Goal: Task Accomplishment & Management: Use online tool/utility

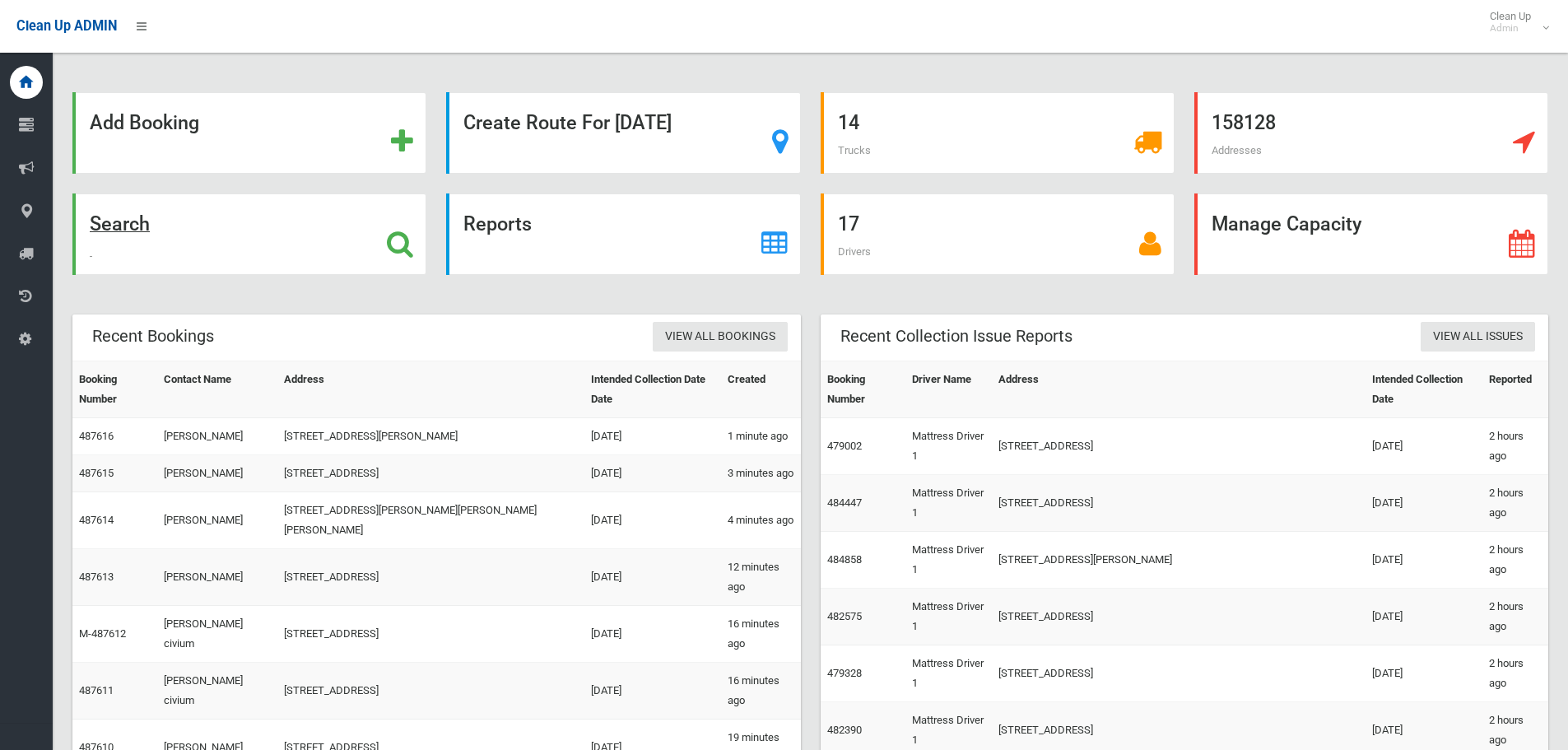
click at [96, 224] on strong "Search" at bounding box center [119, 224] width 60 height 23
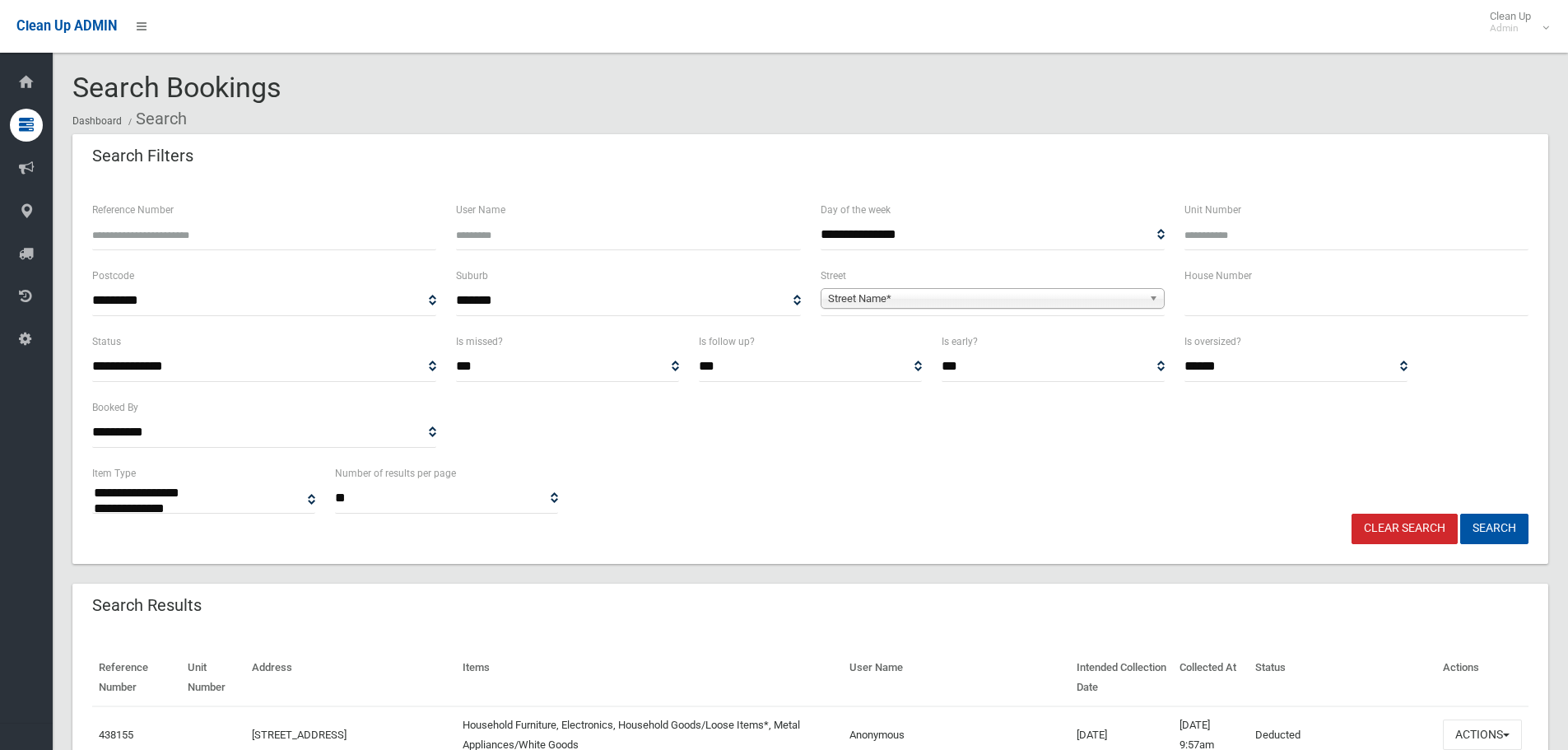
select select
type input "****"
click at [895, 293] on span "Street Name*" at bounding box center [986, 299] width 315 height 20
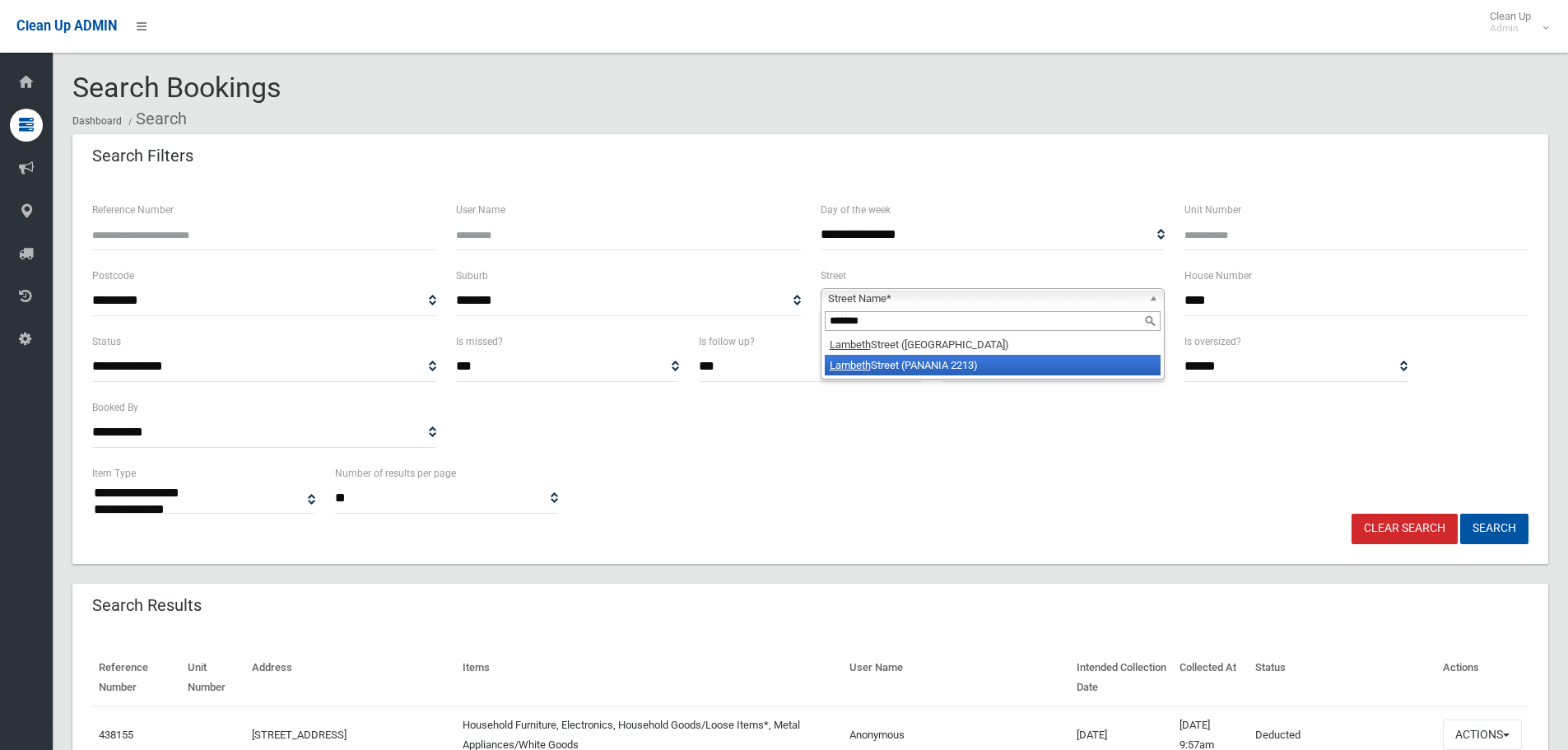
type input "*******"
click at [968, 364] on li "Lambeth Street (PANANIA 2213)" at bounding box center [992, 365] width 335 height 21
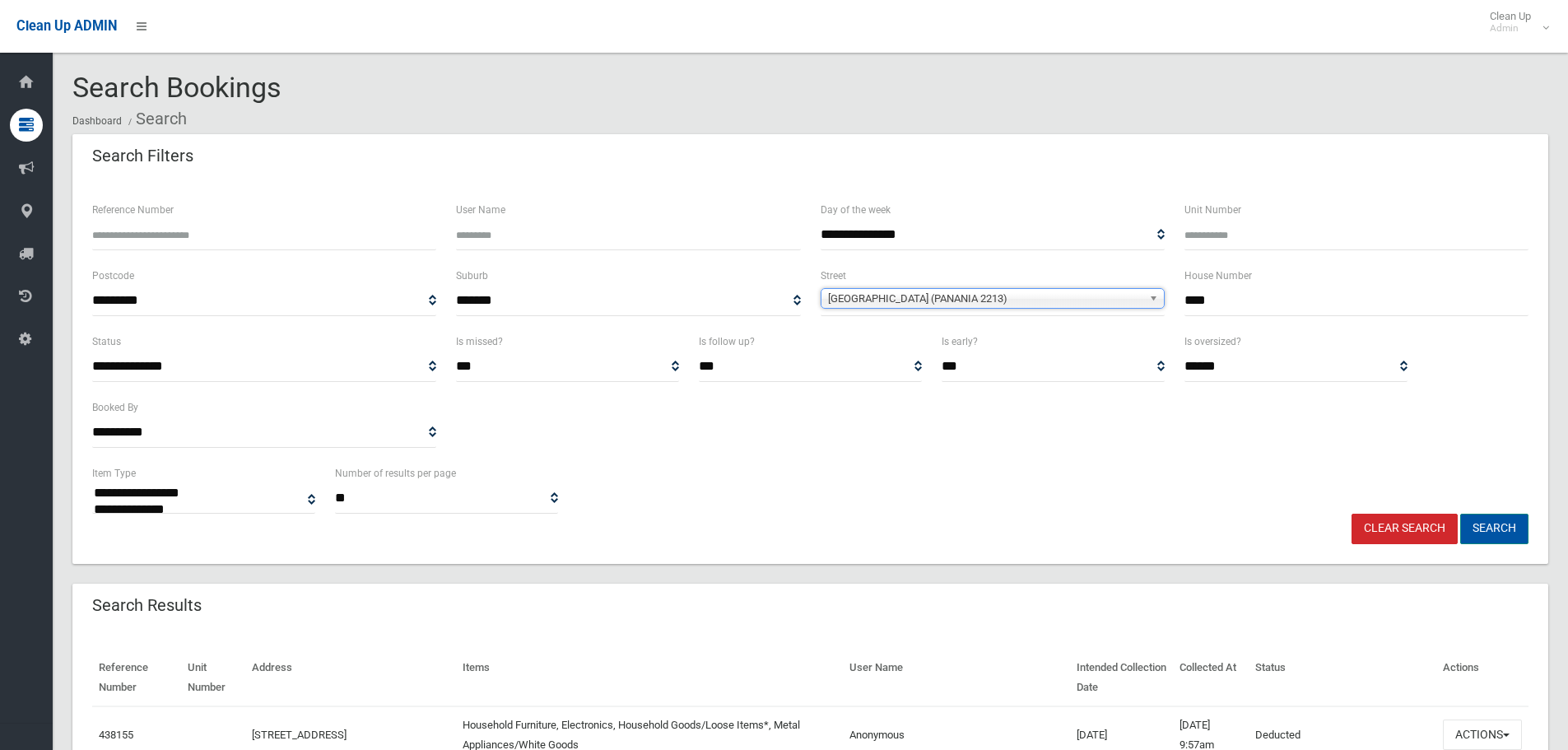
click at [1508, 527] on button "Search" at bounding box center [1494, 529] width 68 height 31
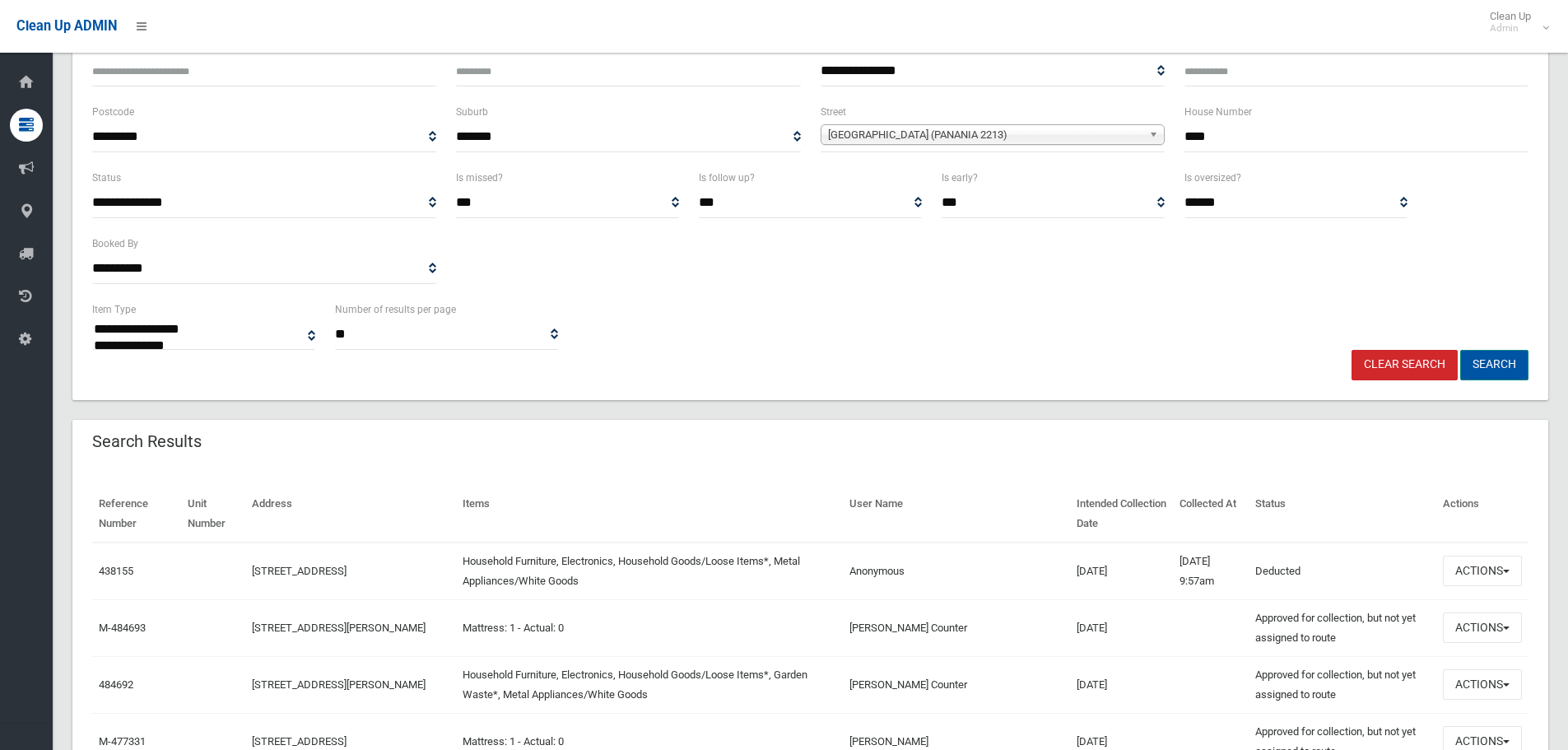
scroll to position [165, 0]
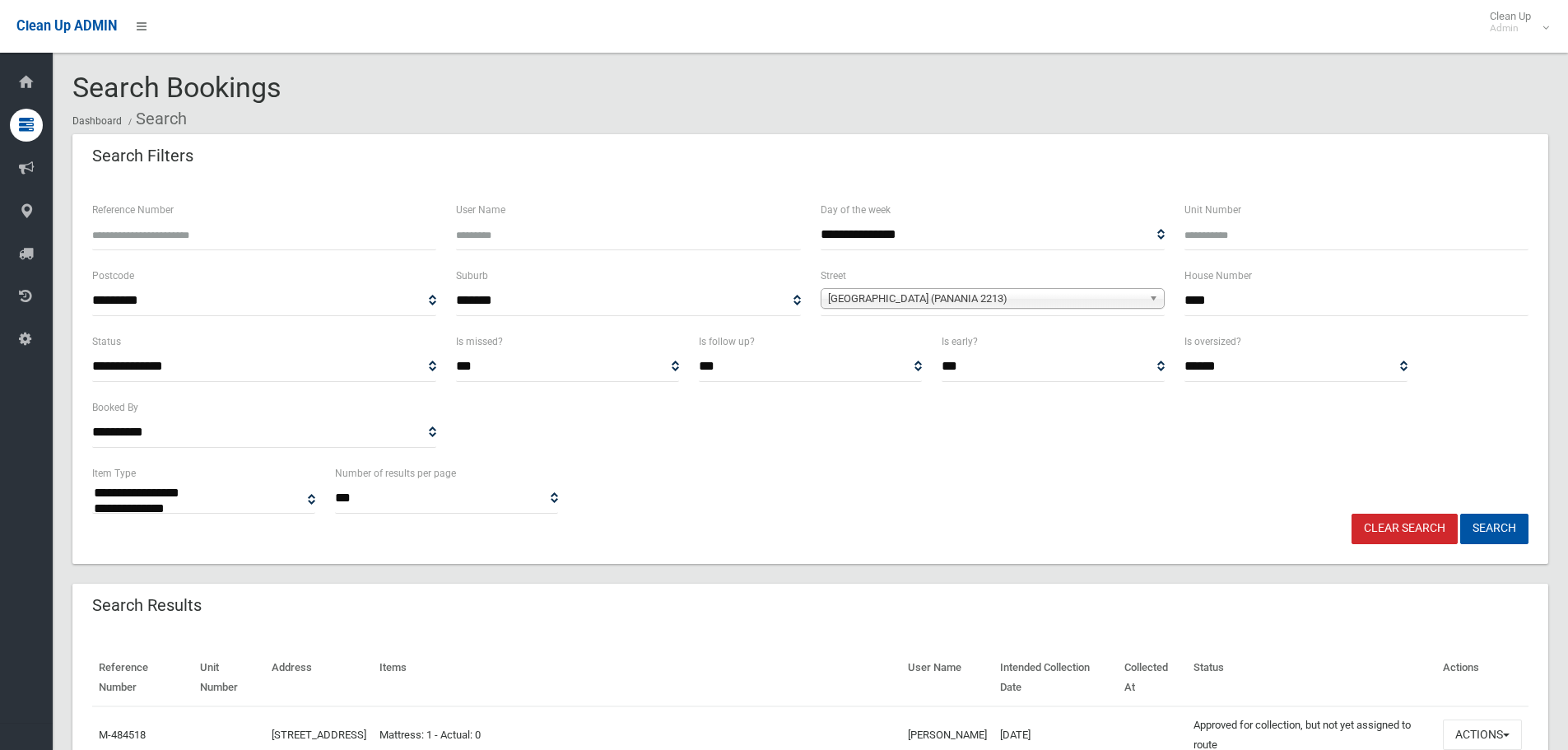
select select
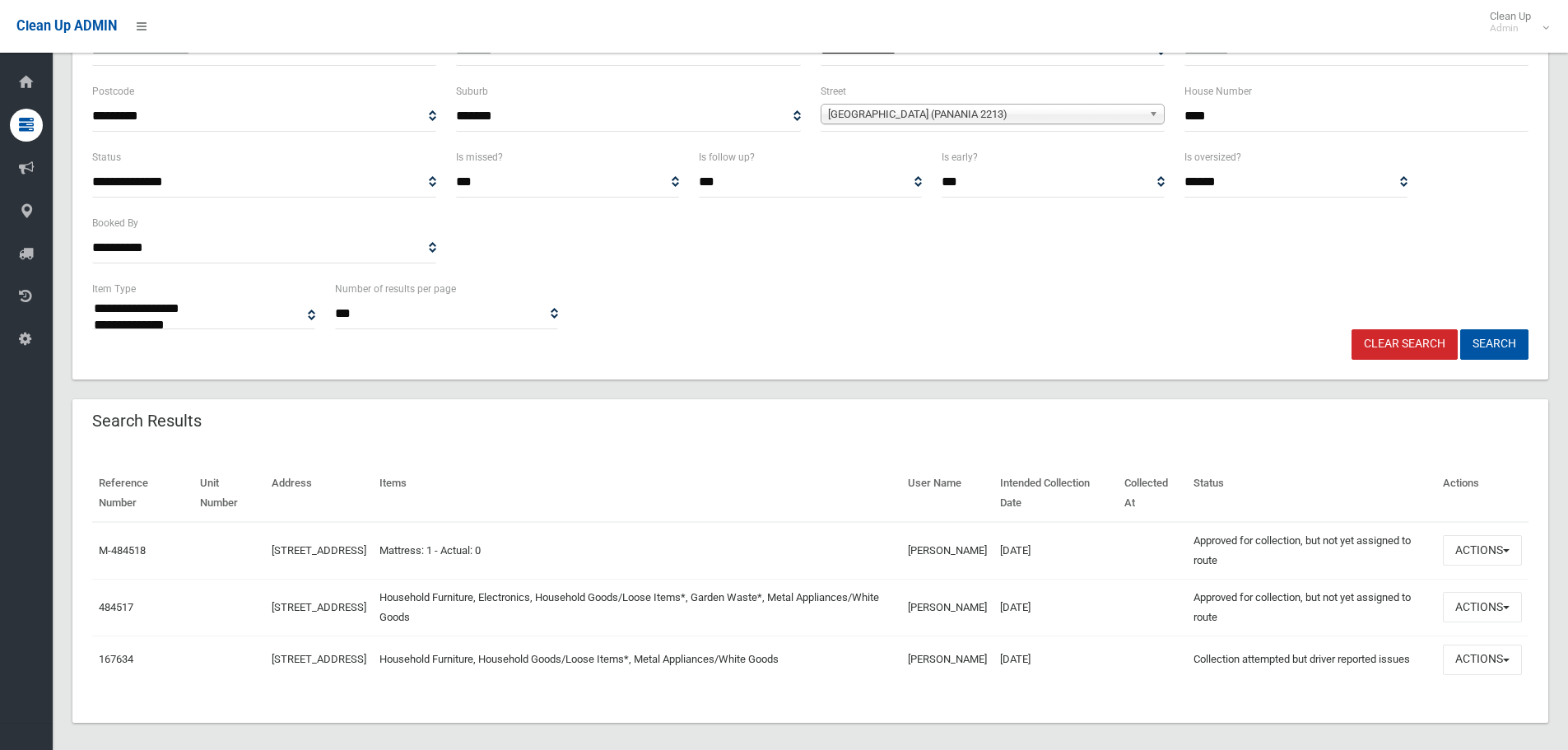
scroll to position [206, 0]
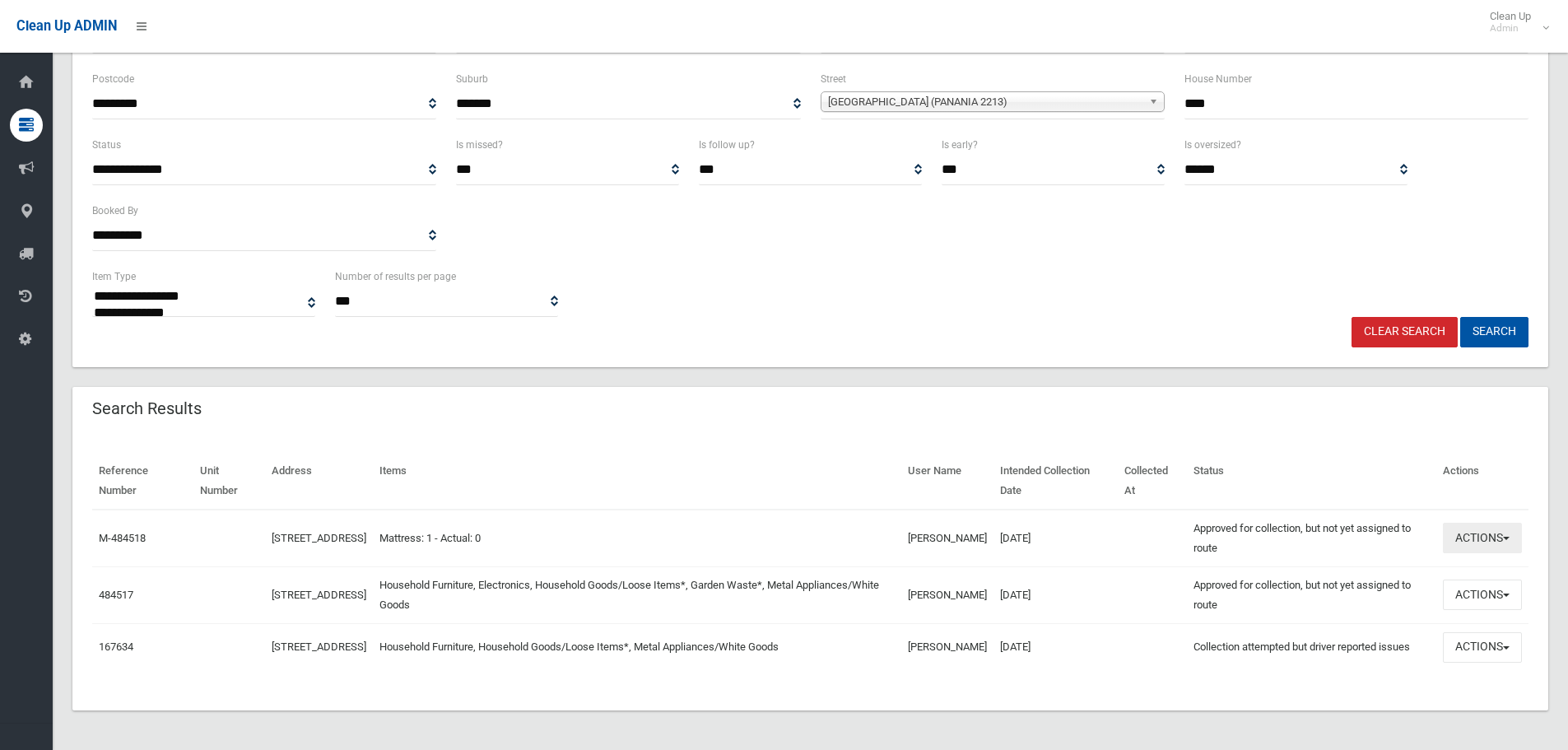
click at [1493, 526] on button "Actions" at bounding box center [1482, 538] width 79 height 31
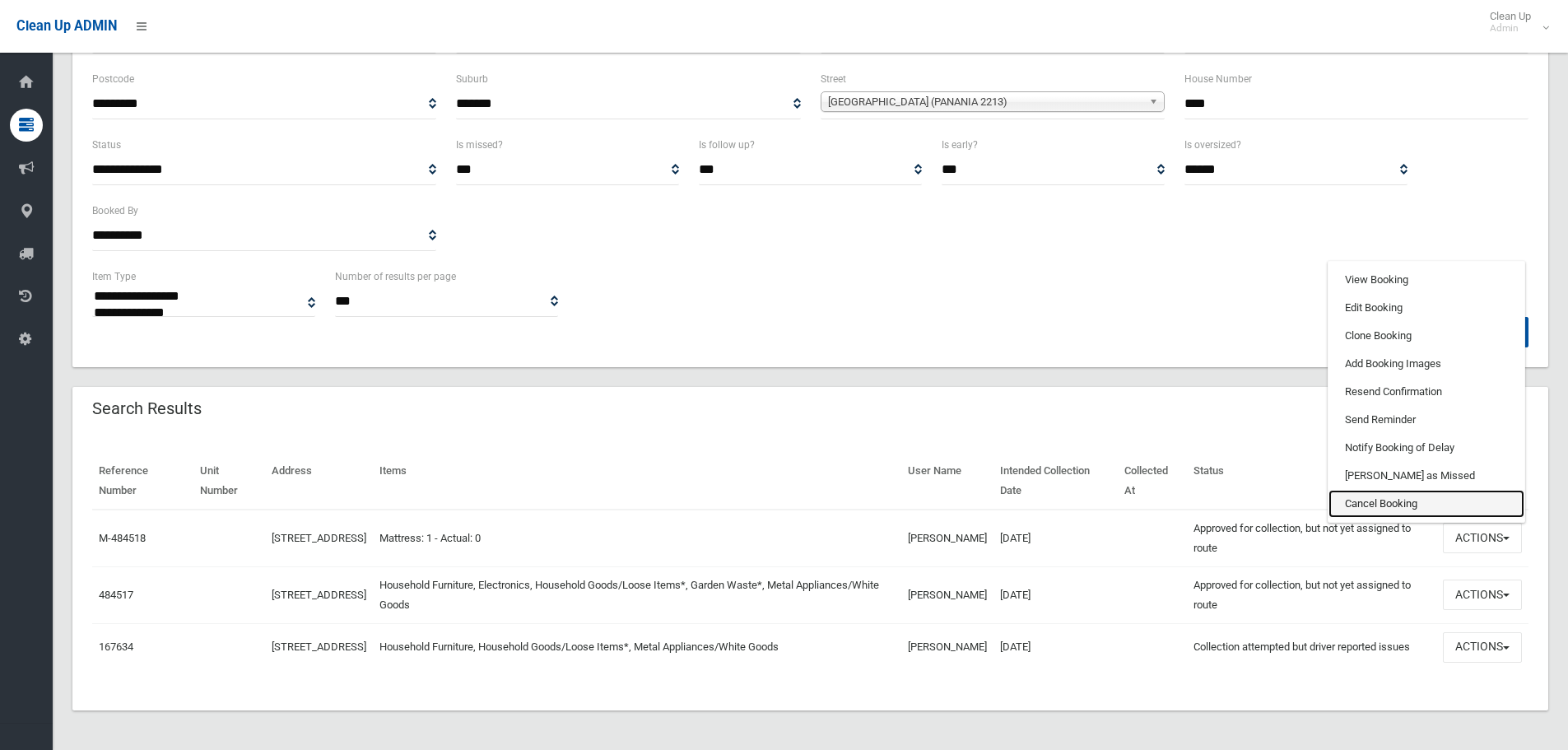
click at [1398, 492] on link "Cancel Booking" at bounding box center [1426, 504] width 195 height 28
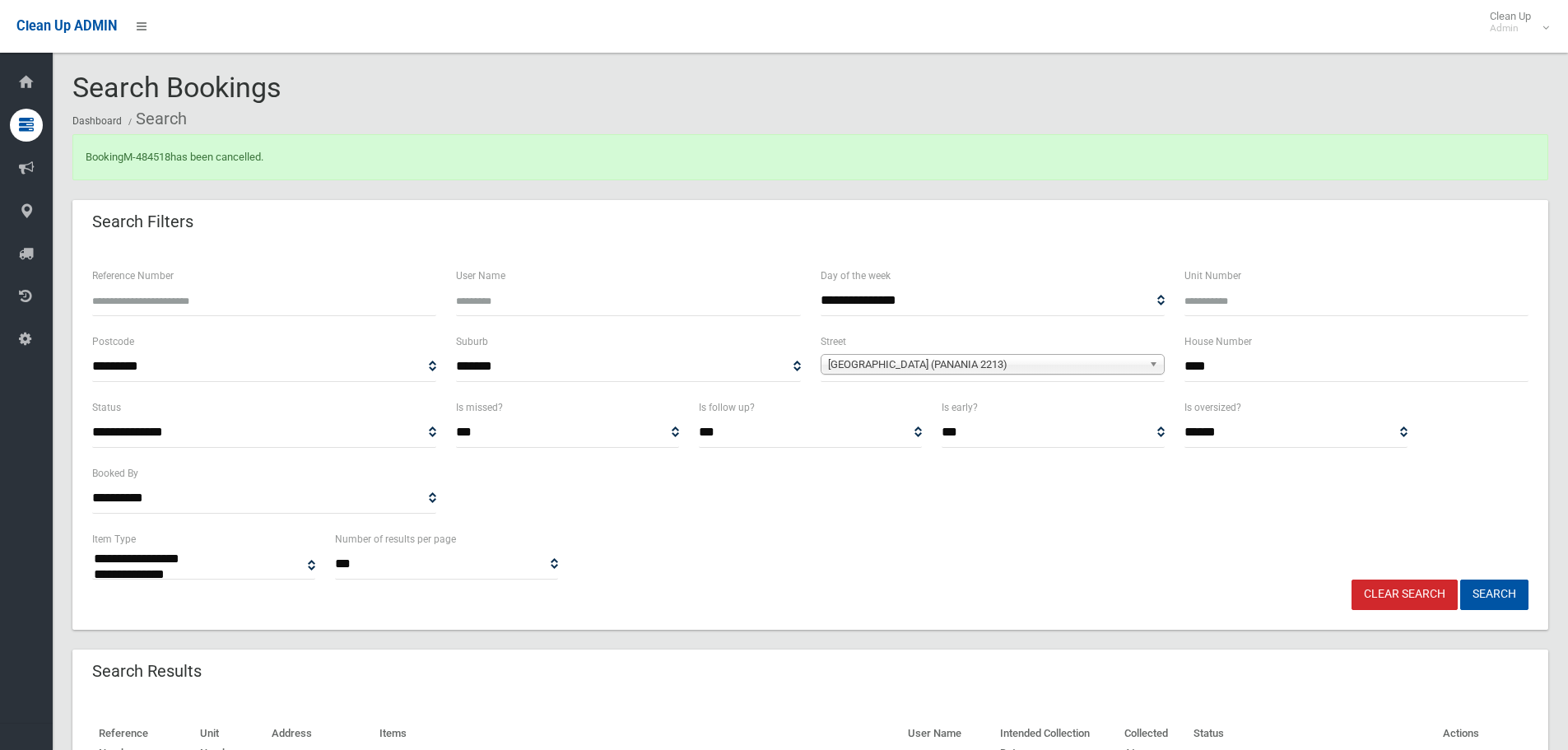
select select
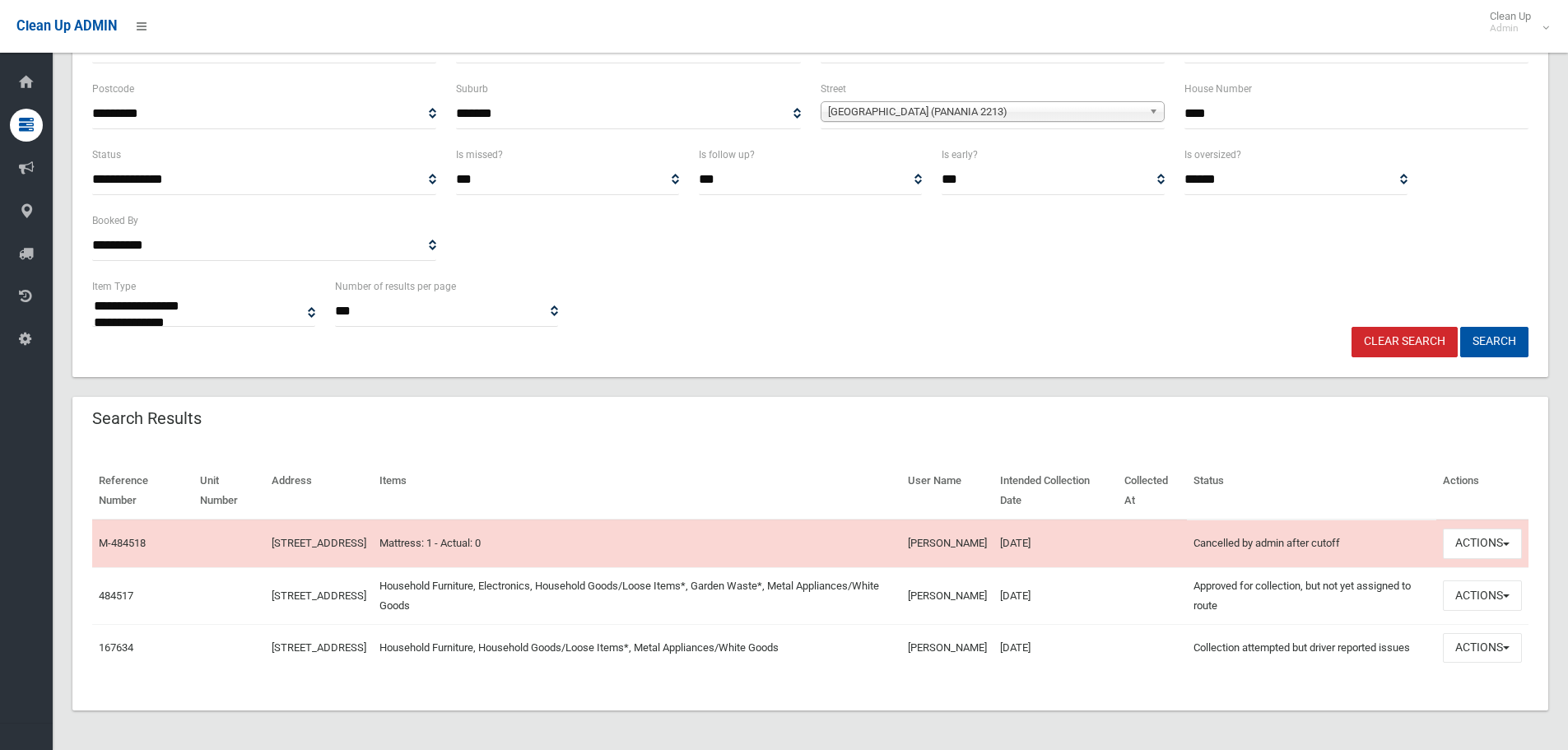
scroll to position [272, 0]
click at [1468, 585] on button "Actions" at bounding box center [1482, 595] width 79 height 31
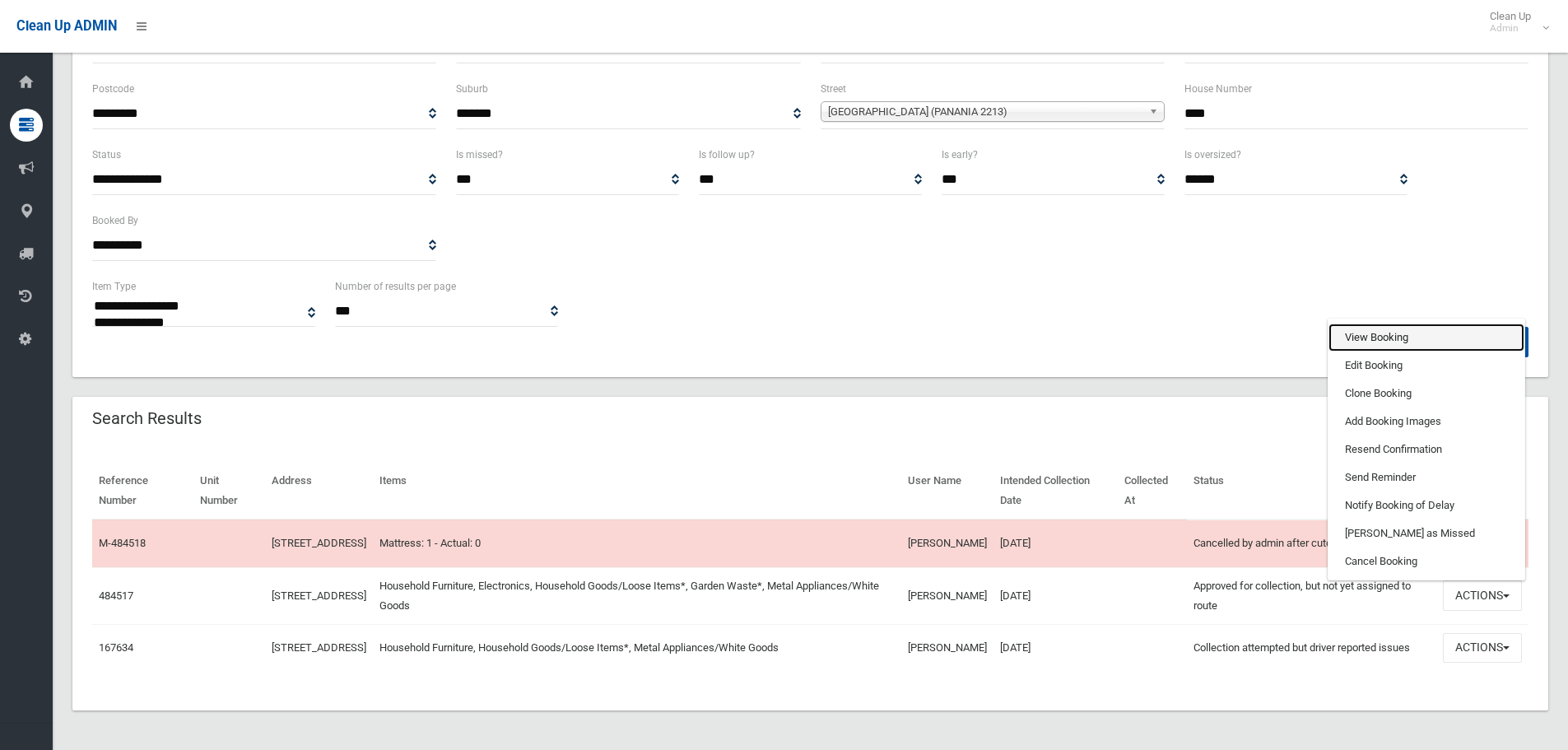
click at [1405, 327] on link "View Booking" at bounding box center [1426, 337] width 195 height 28
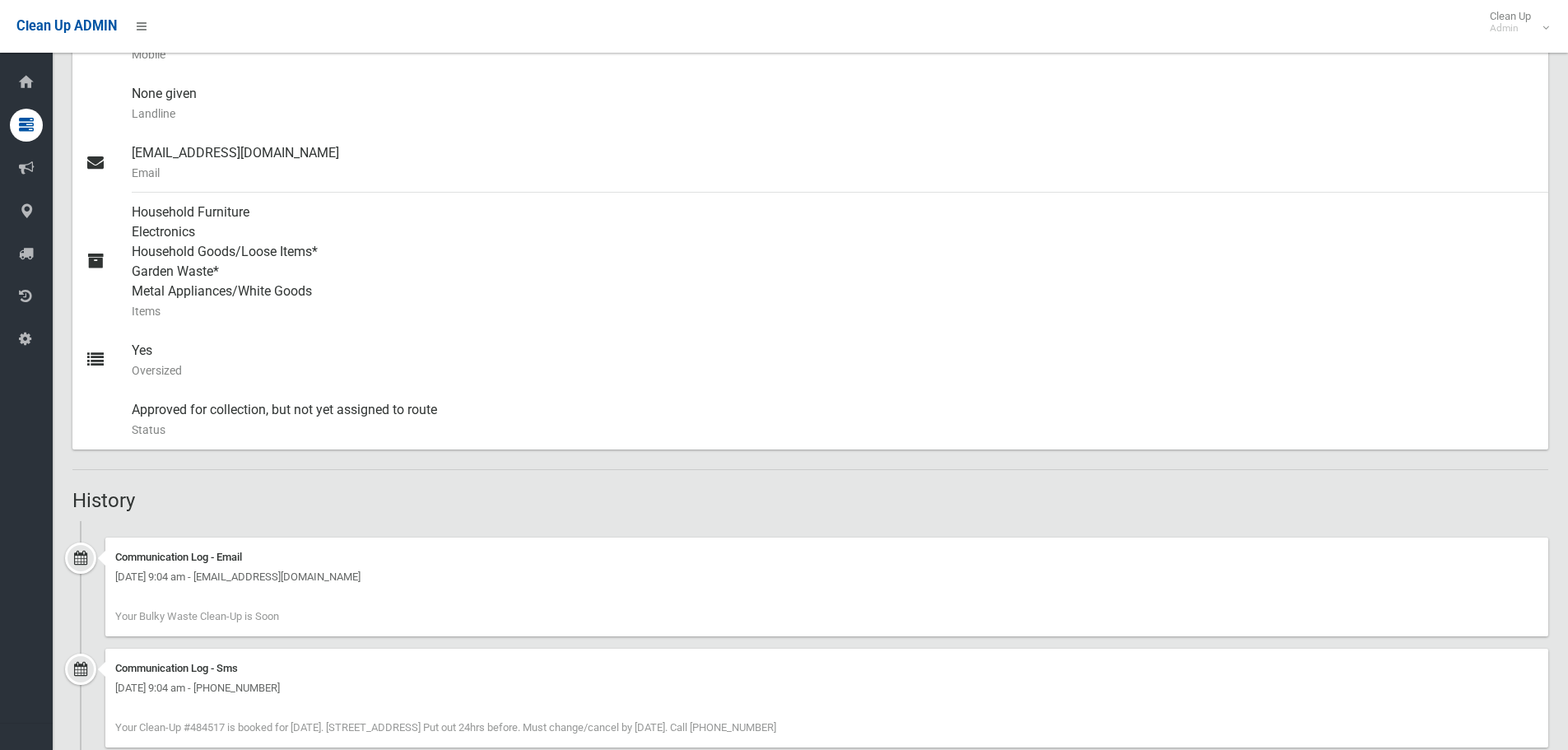
scroll to position [659, 0]
